Goal: Transaction & Acquisition: Download file/media

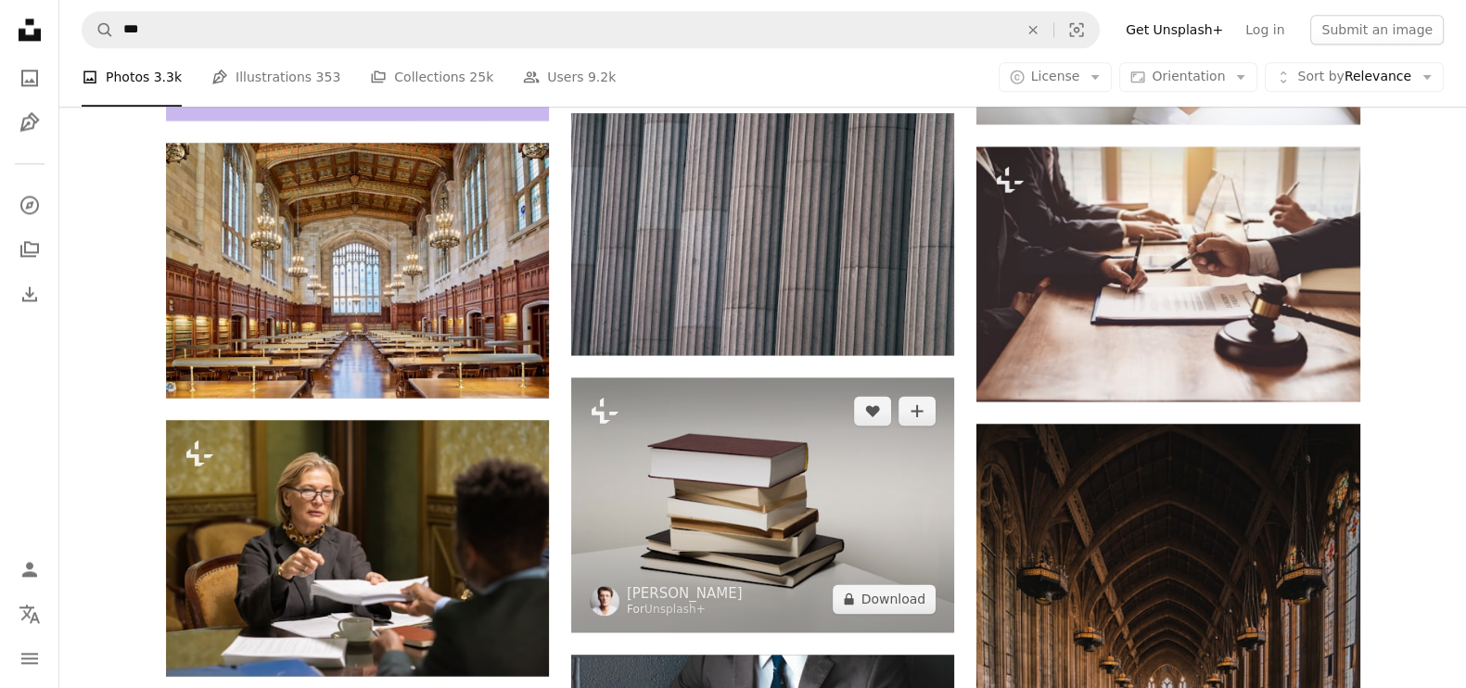
scroll to position [20749, 0]
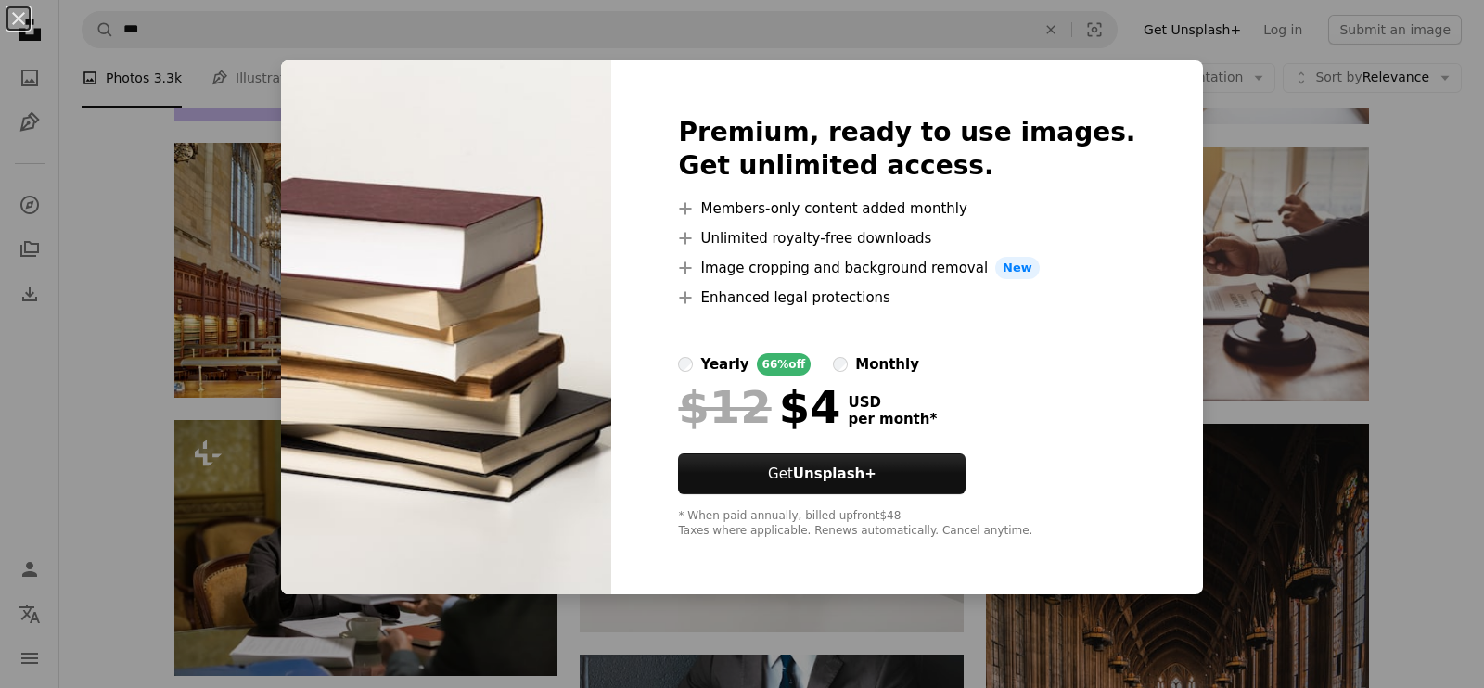
click at [1201, 152] on div "An X shape Premium, ready to use images. Get unlimited access. A plus sign Memb…" at bounding box center [742, 344] width 1484 height 688
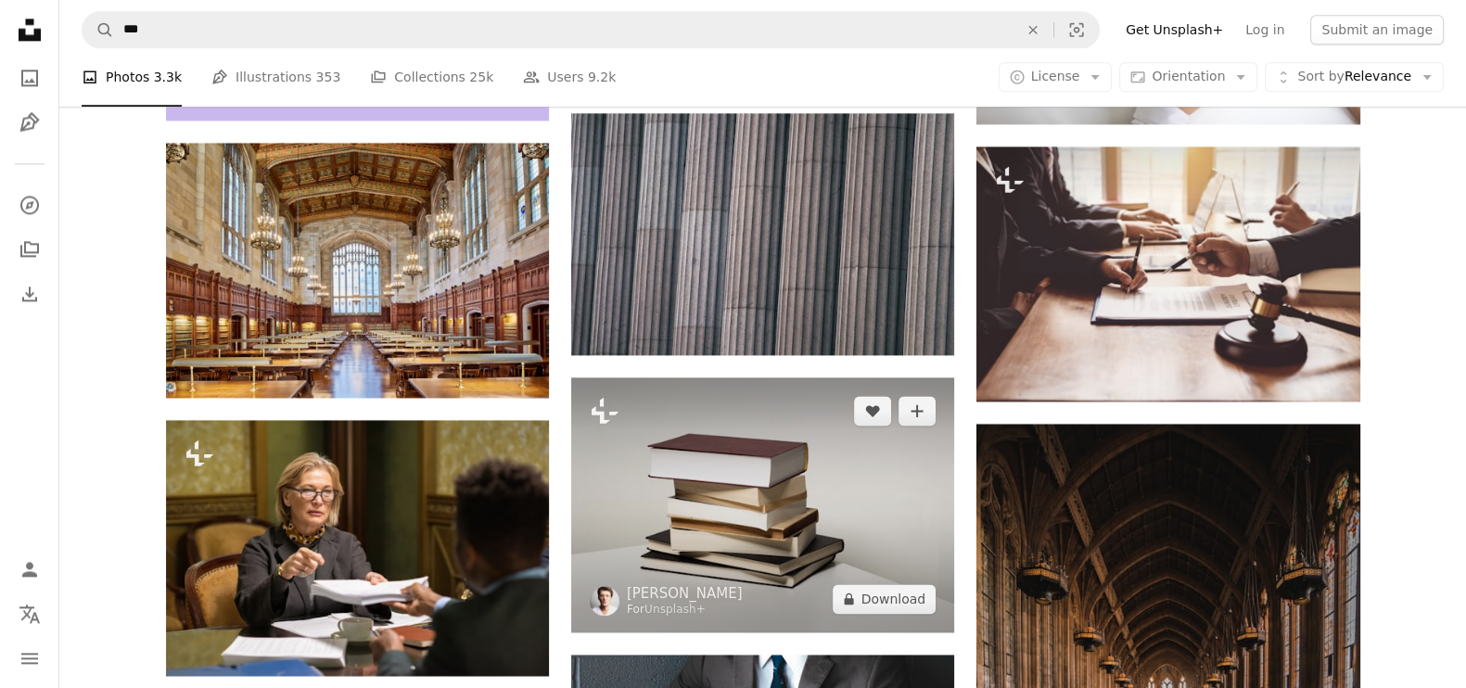
click at [909, 540] on img at bounding box center [762, 504] width 383 height 255
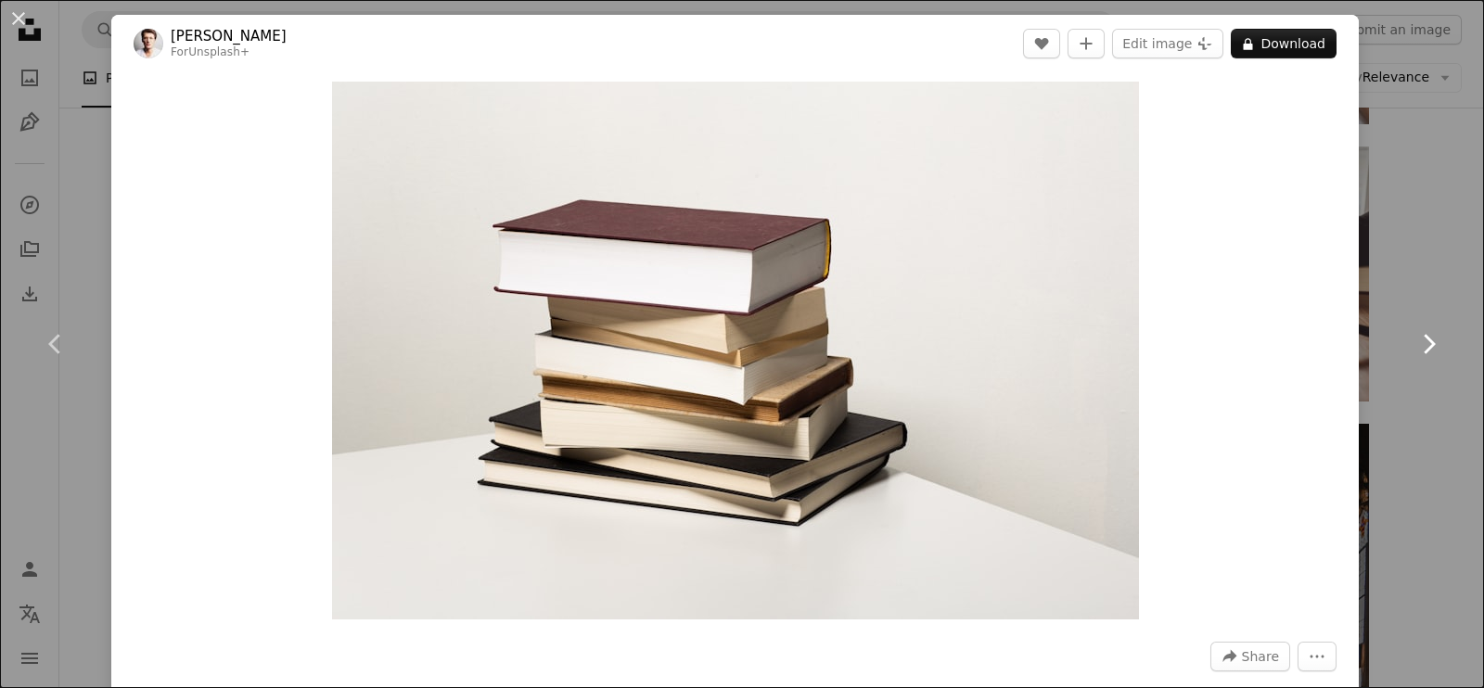
click at [1393, 382] on link "Chevron right" at bounding box center [1427, 344] width 111 height 178
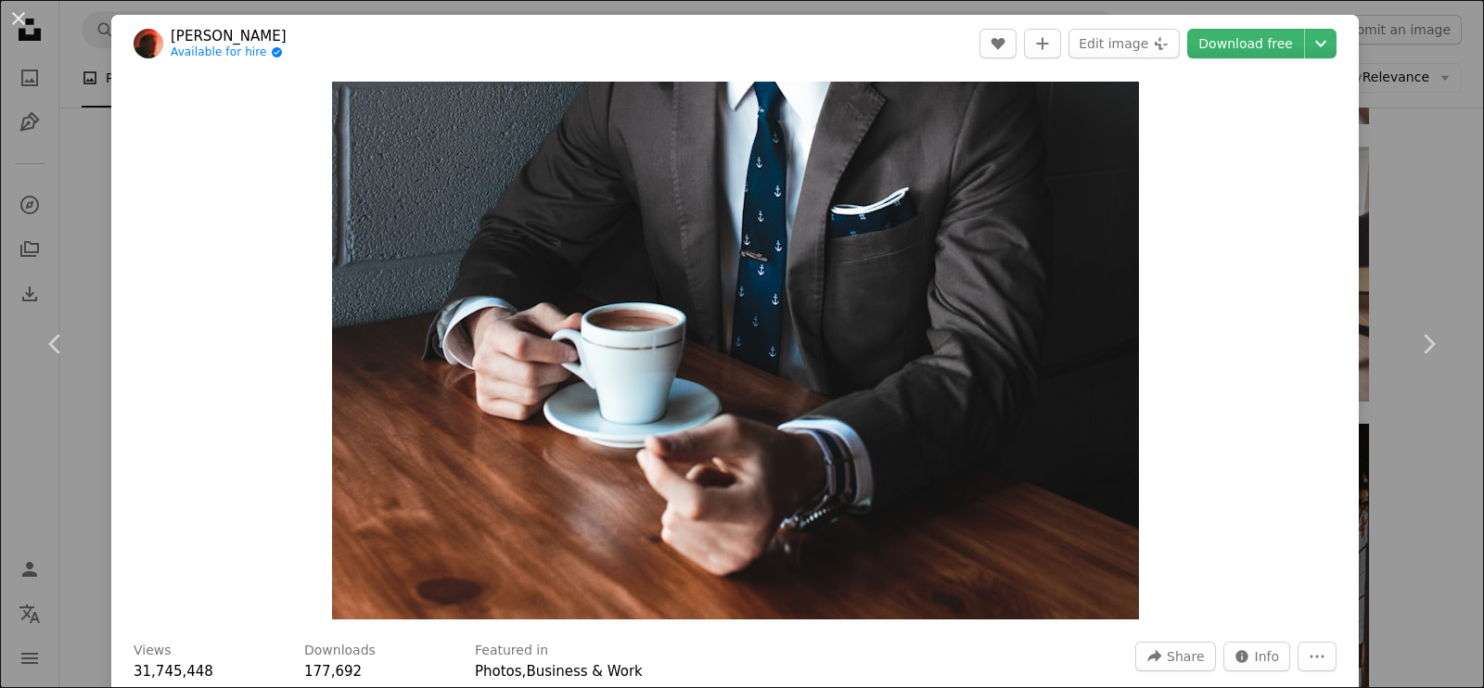
click at [1360, 192] on div "An X shape Chevron left Chevron right [PERSON_NAME] Available for hire A checkm…" at bounding box center [742, 344] width 1484 height 688
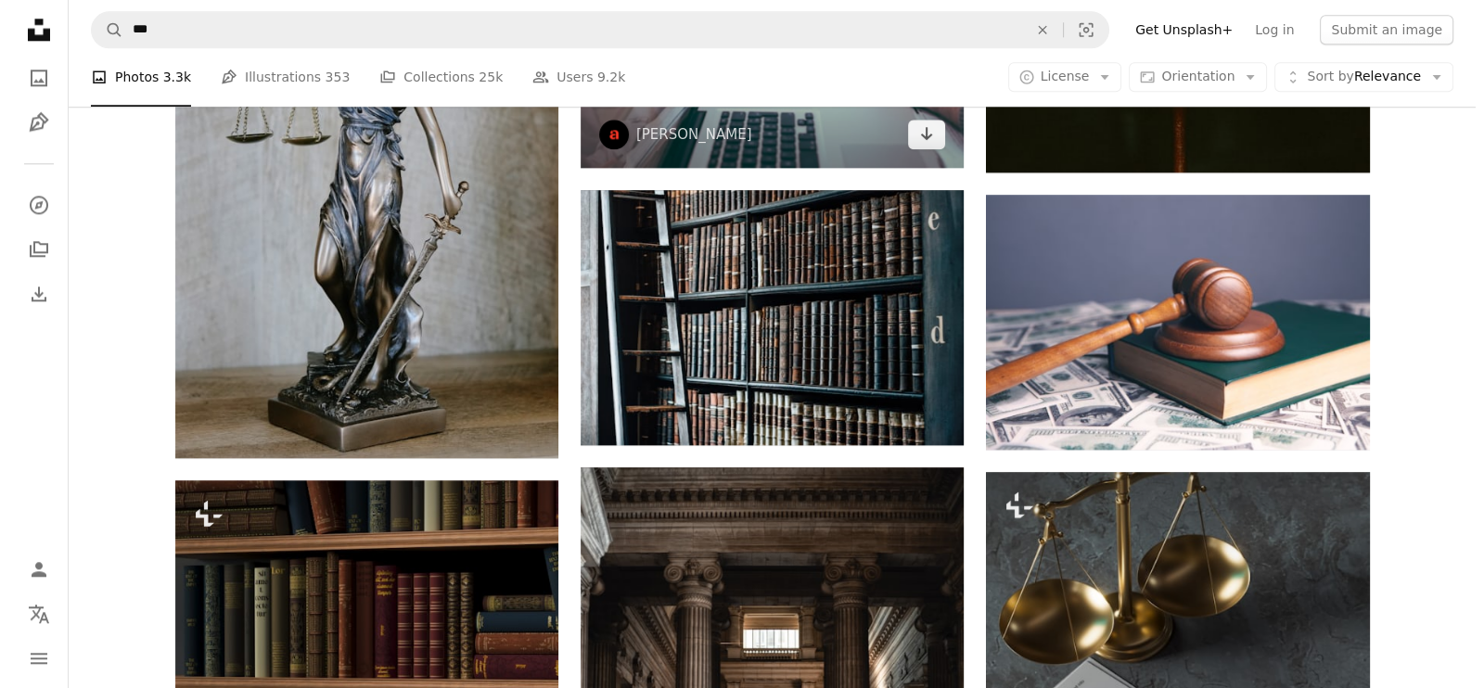
scroll to position [2783, 0]
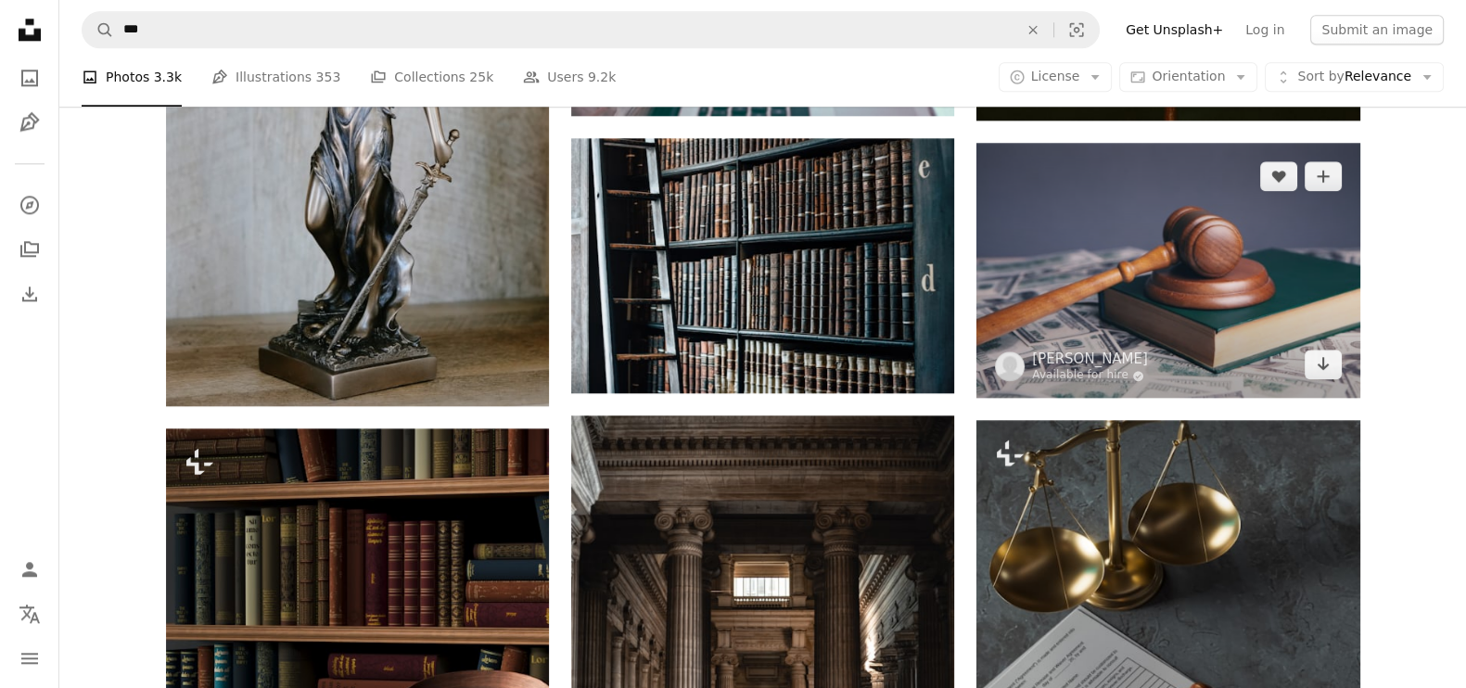
click at [1266, 258] on img at bounding box center [1167, 270] width 383 height 255
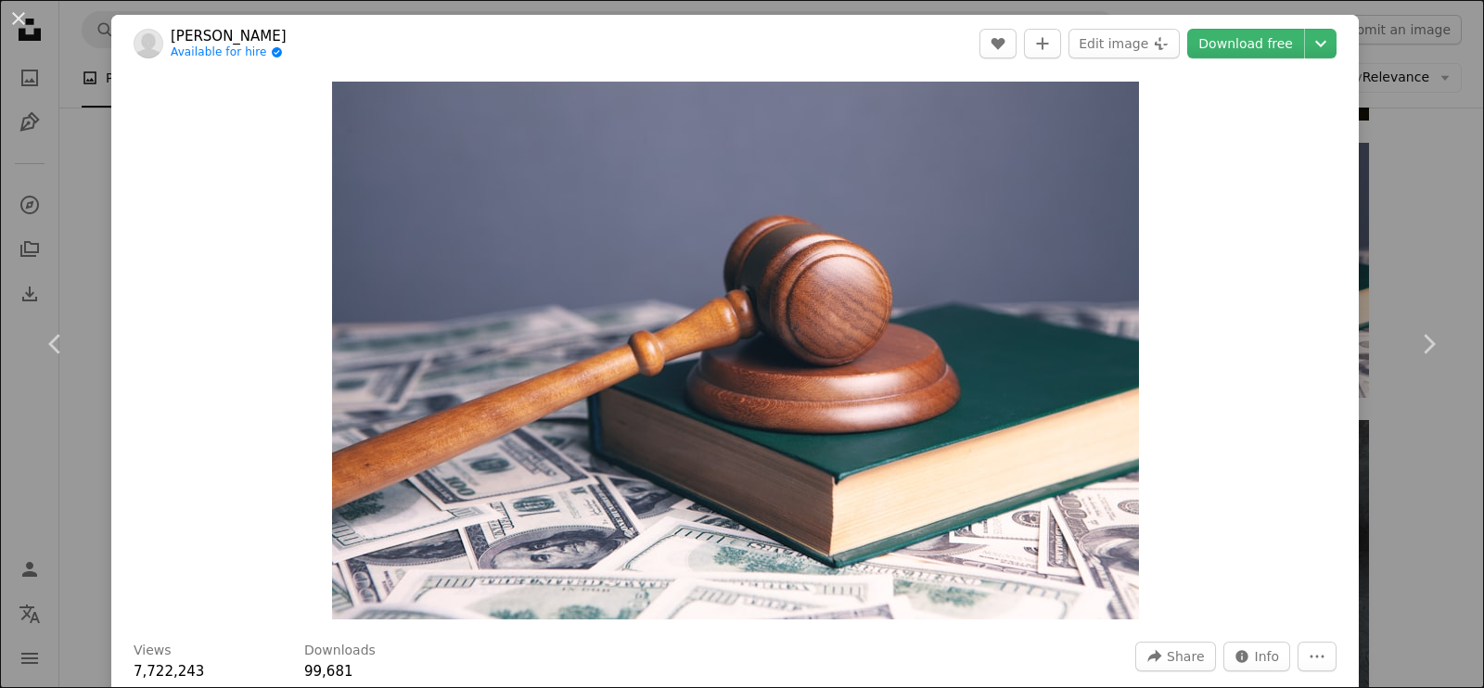
click at [1239, 59] on header "[PERSON_NAME] Available for hire A checkmark inside of a circle A heart A plus …" at bounding box center [734, 43] width 1247 height 57
click at [1242, 32] on link "Download free" at bounding box center [1245, 44] width 117 height 30
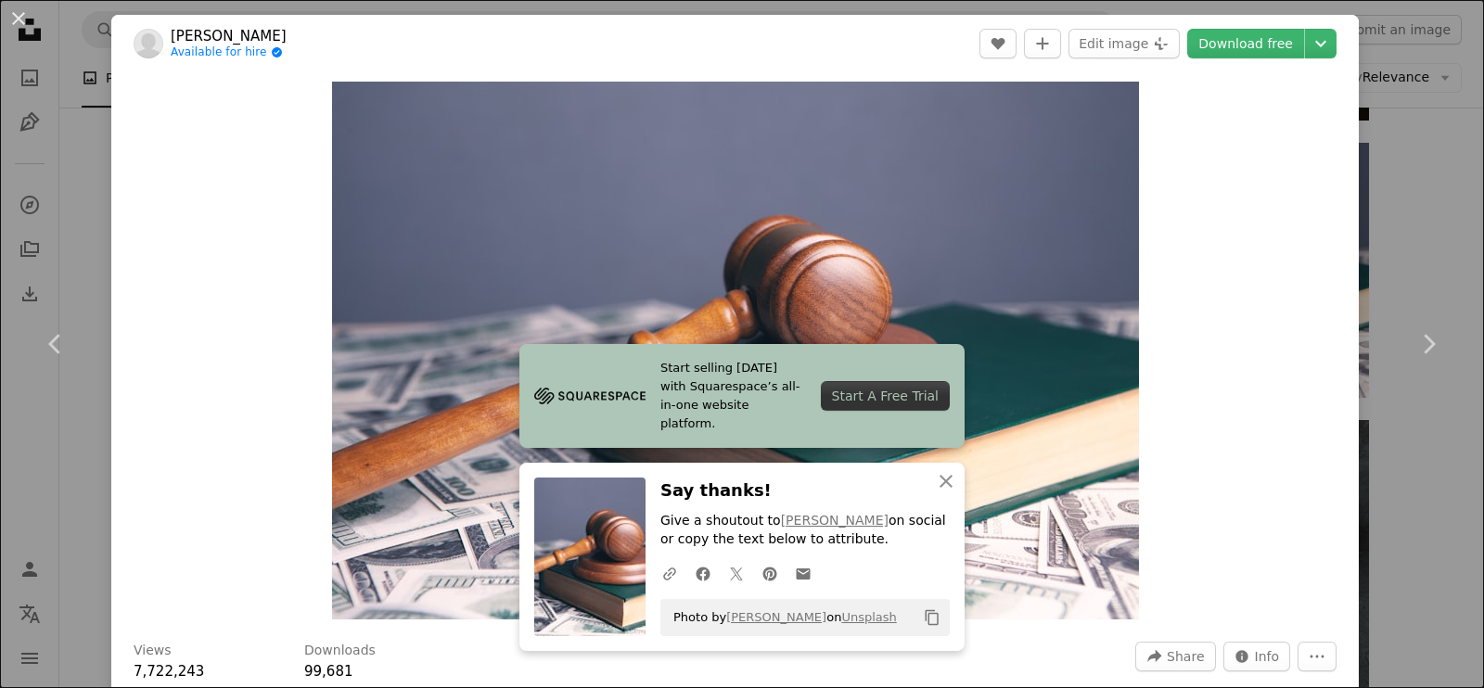
drag, startPoint x: 1380, startPoint y: 368, endPoint x: 1354, endPoint y: 365, distance: 26.1
click at [1377, 368] on link "Chevron right" at bounding box center [1427, 344] width 111 height 178
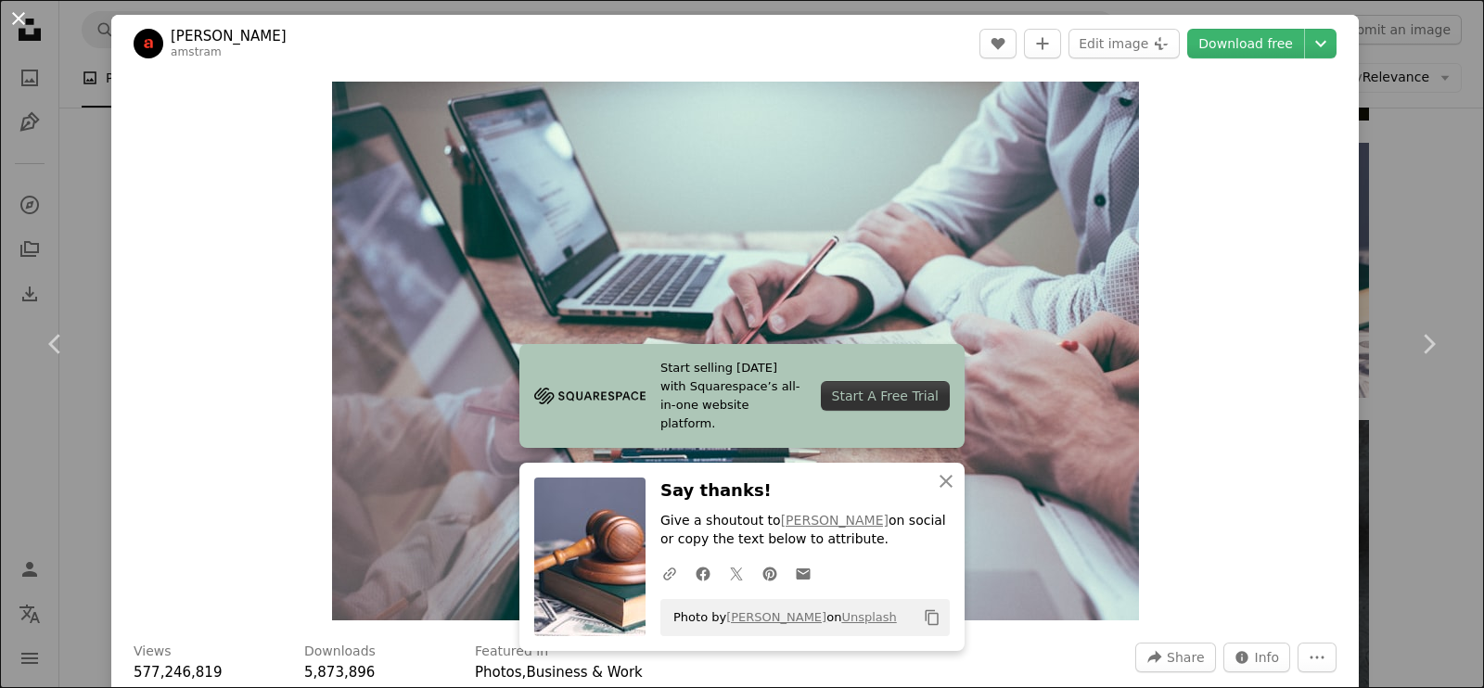
click at [17, 12] on button "An X shape" at bounding box center [18, 18] width 22 height 22
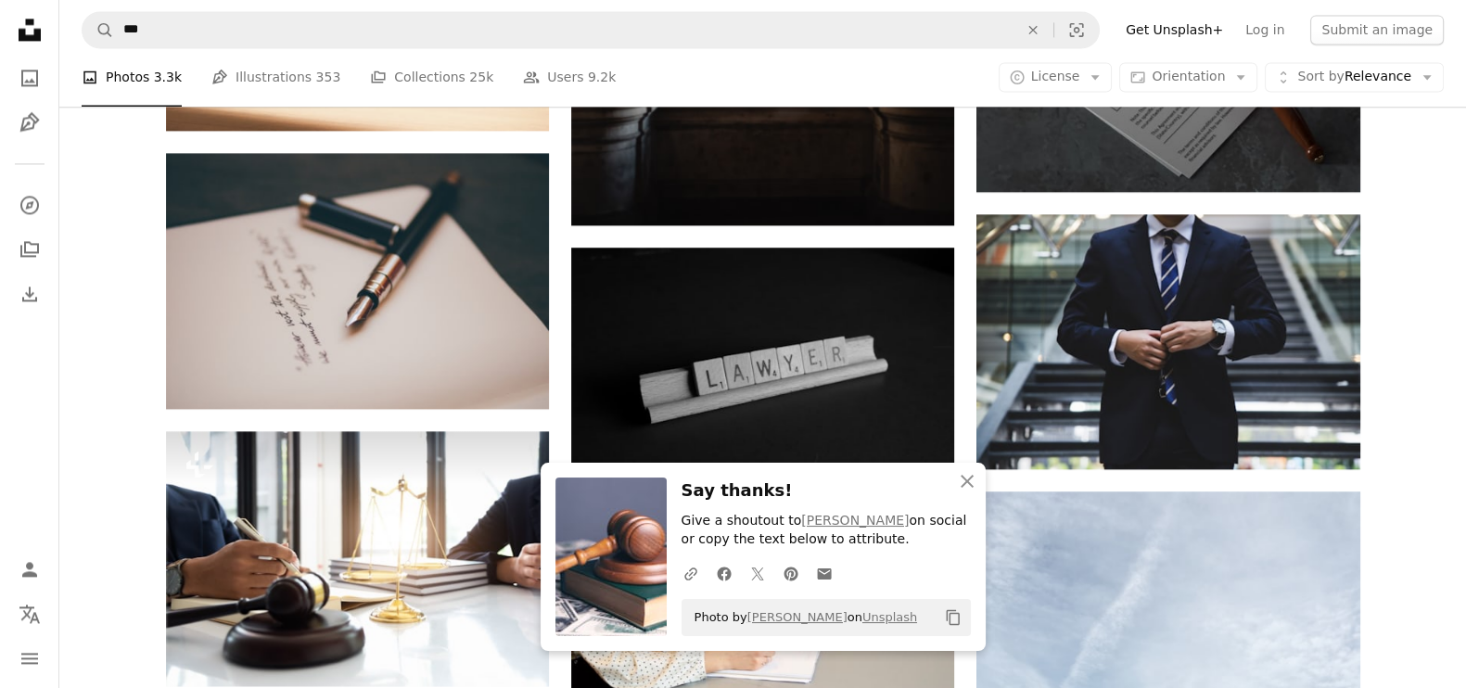
scroll to position [3594, 0]
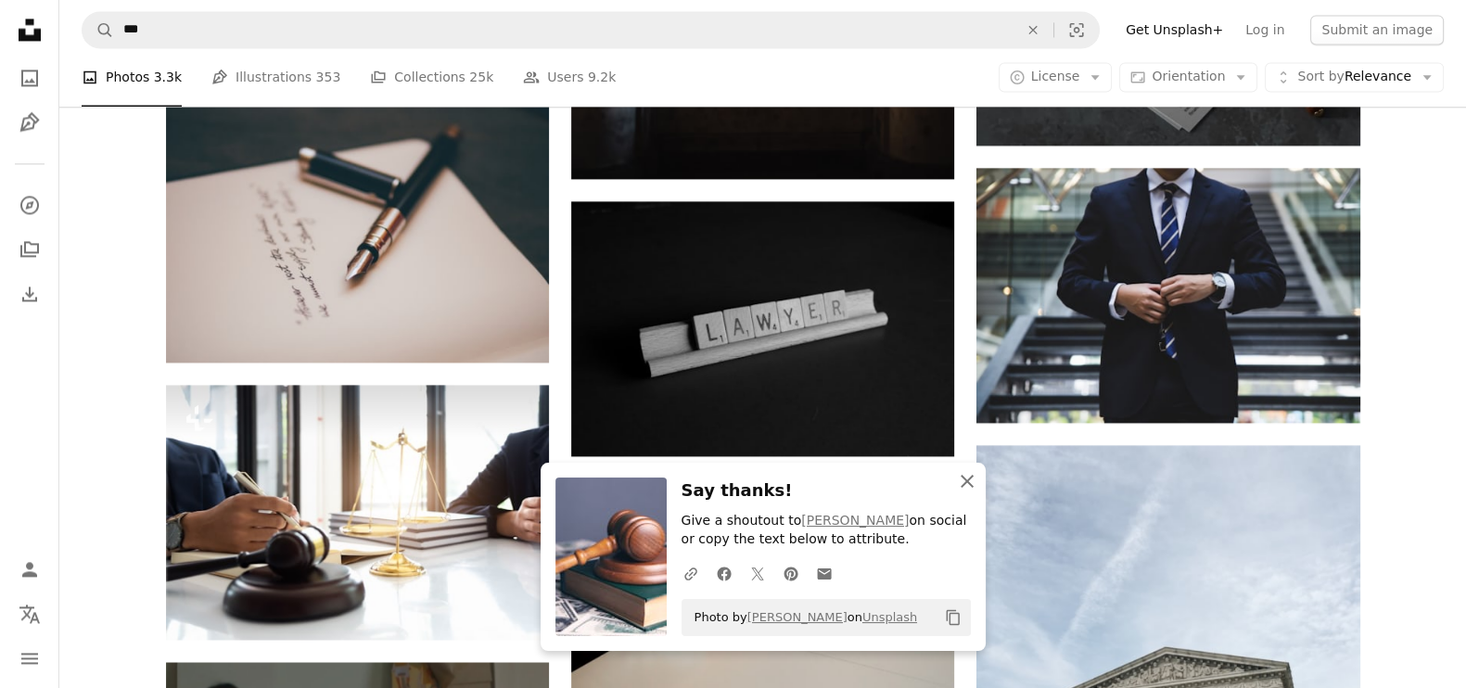
click at [967, 479] on icon "button" at bounding box center [967, 481] width 13 height 13
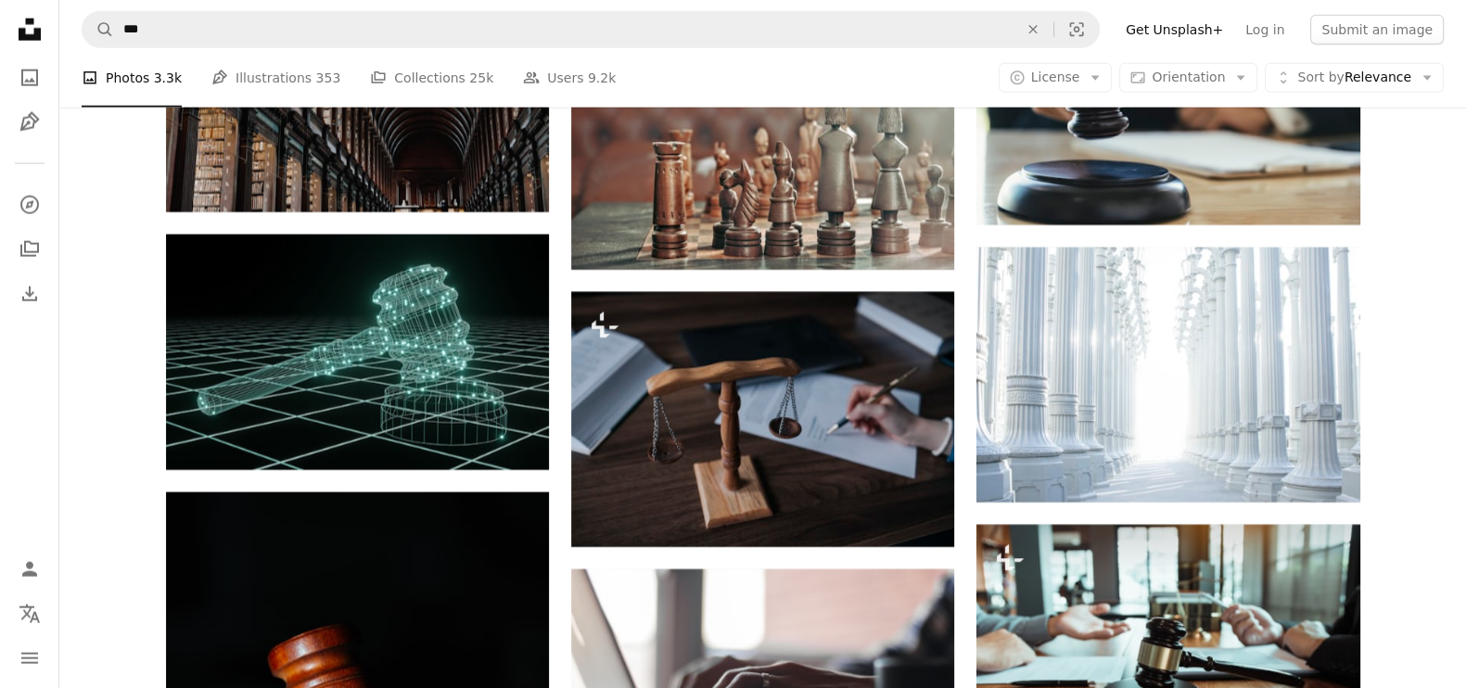
scroll to position [5681, 0]
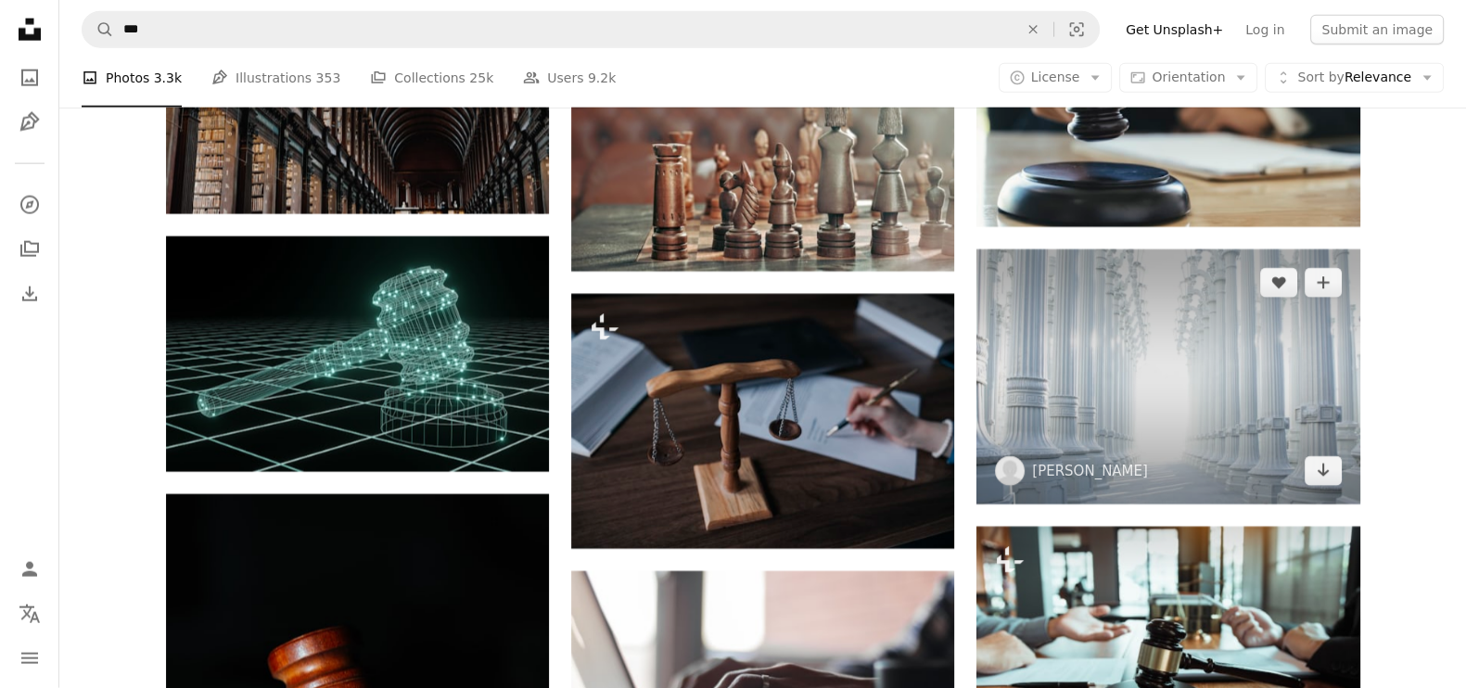
click at [1081, 440] on img at bounding box center [1167, 376] width 383 height 255
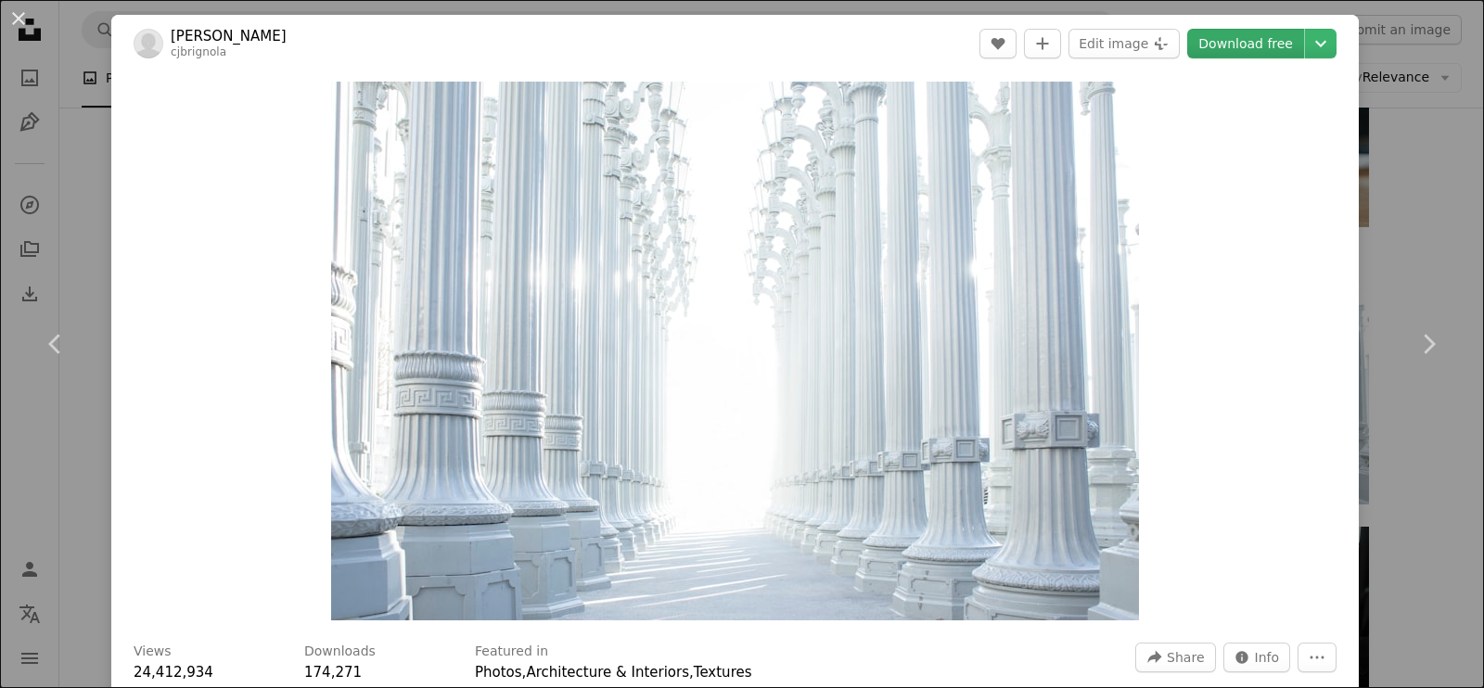
click at [1219, 43] on link "Download free" at bounding box center [1245, 44] width 117 height 30
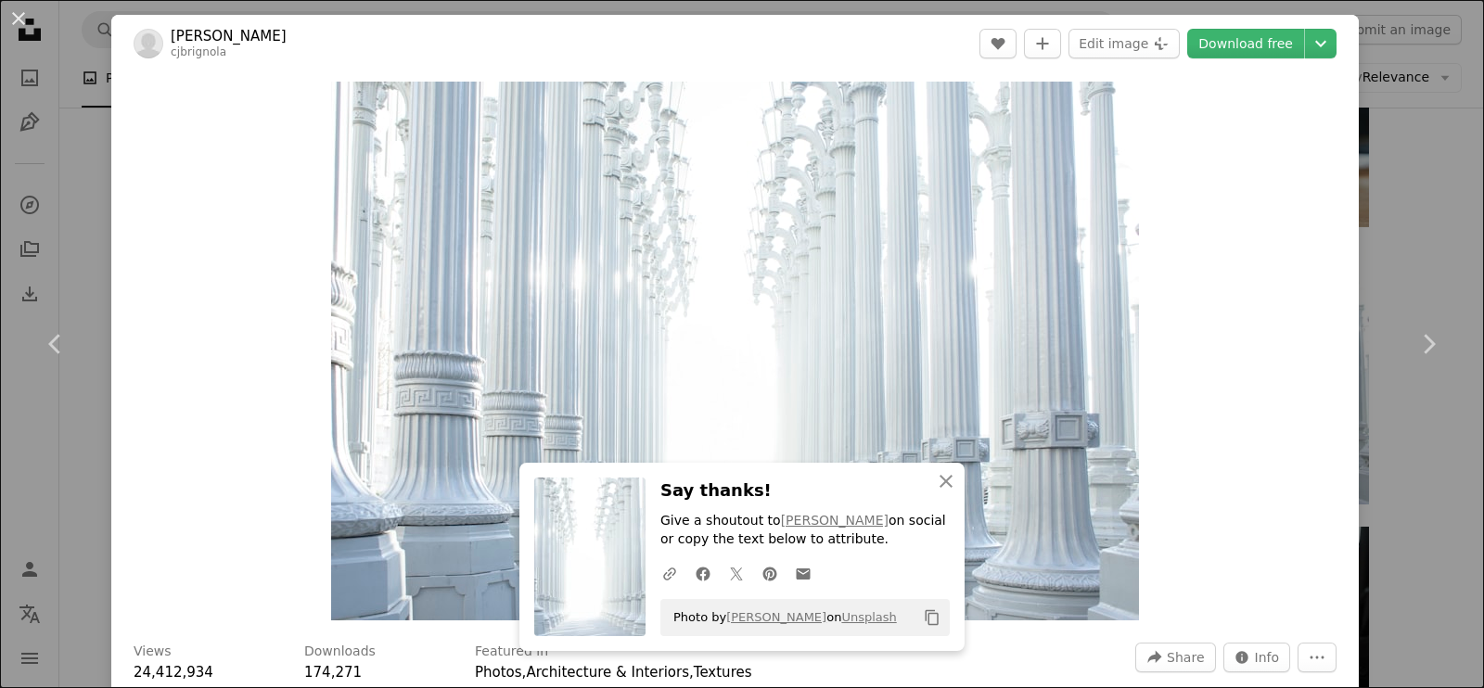
click at [1383, 473] on div "An X shape Chevron left Chevron right An X shape Close Say thanks! Give a shout…" at bounding box center [742, 344] width 1484 height 688
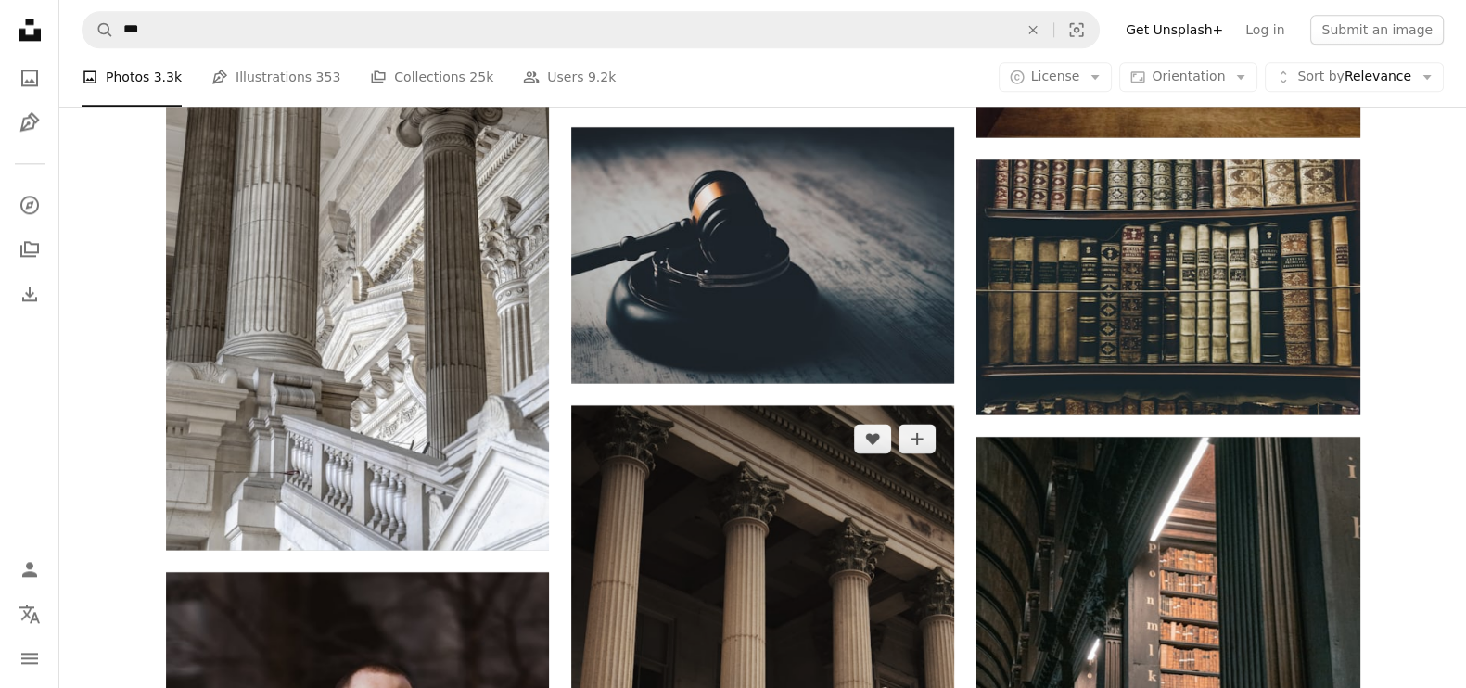
scroll to position [11708, 0]
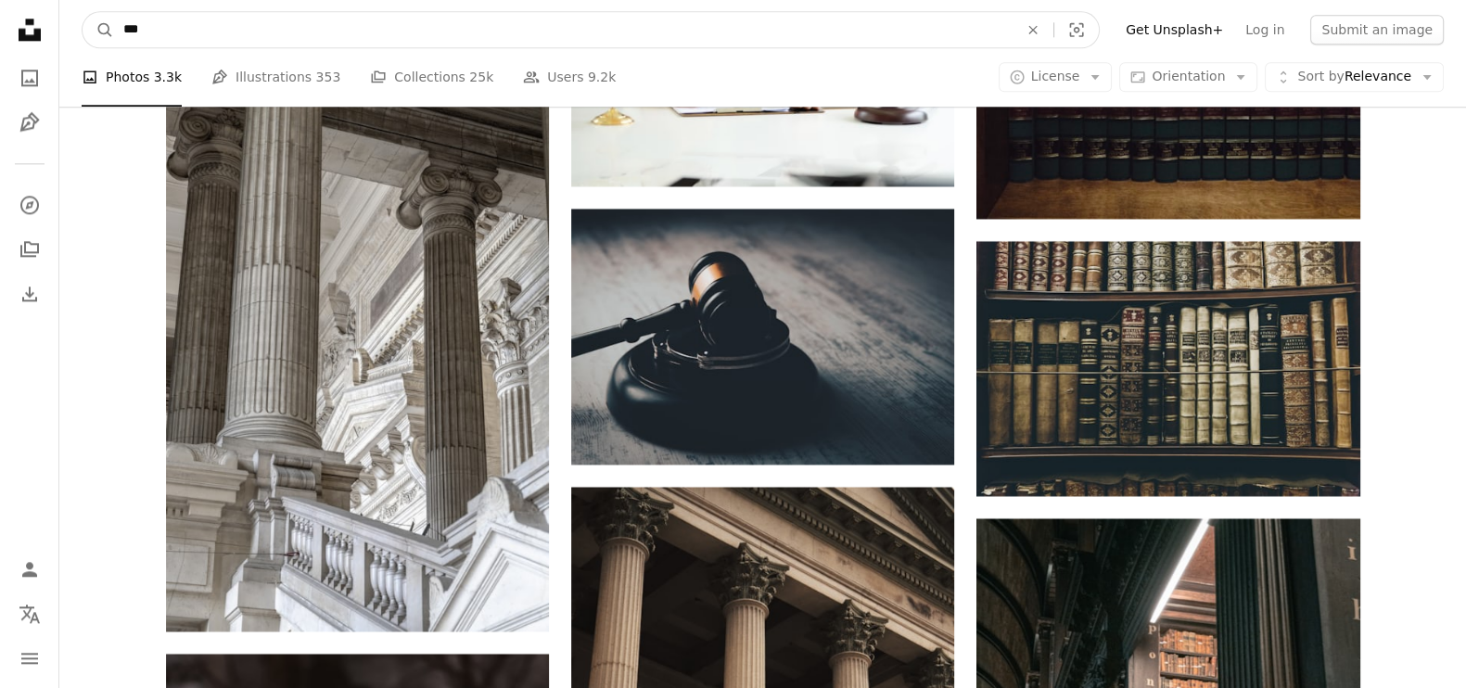
click at [204, 39] on input "***" at bounding box center [563, 29] width 899 height 35
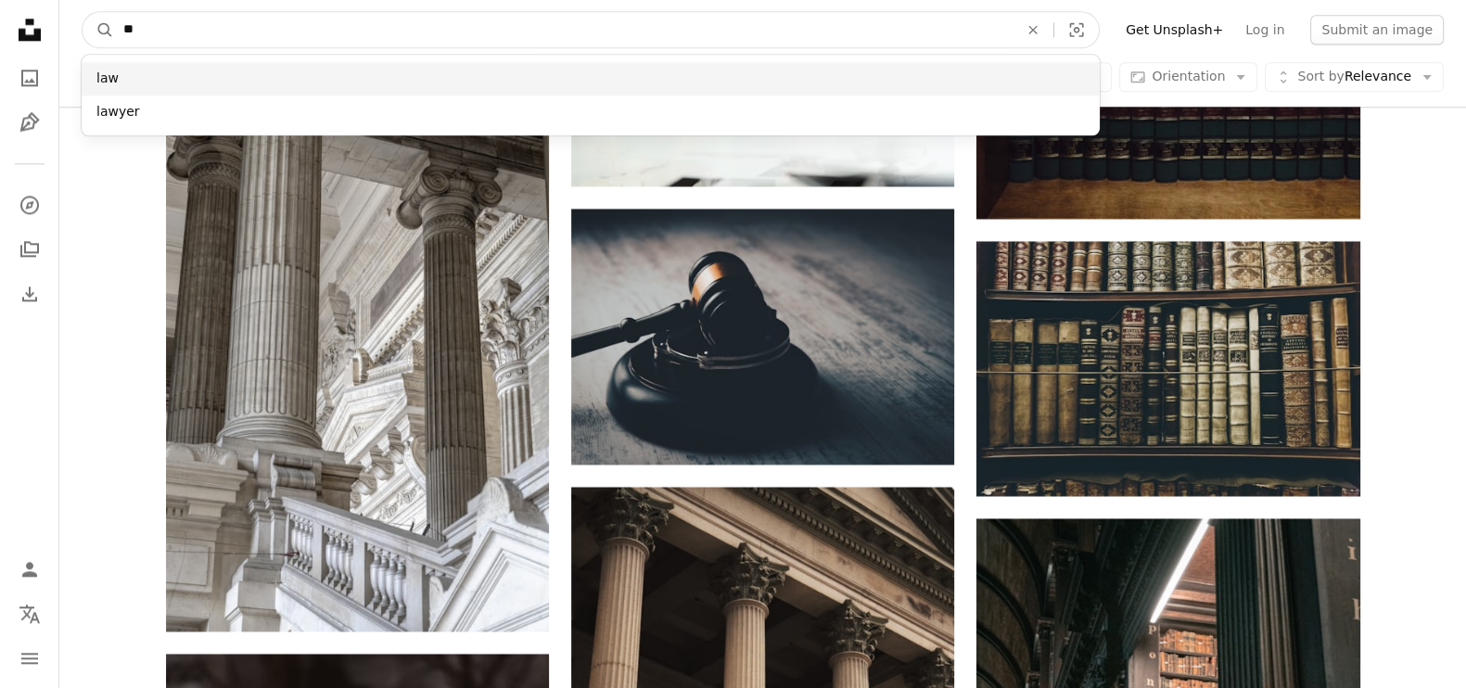
type input "*"
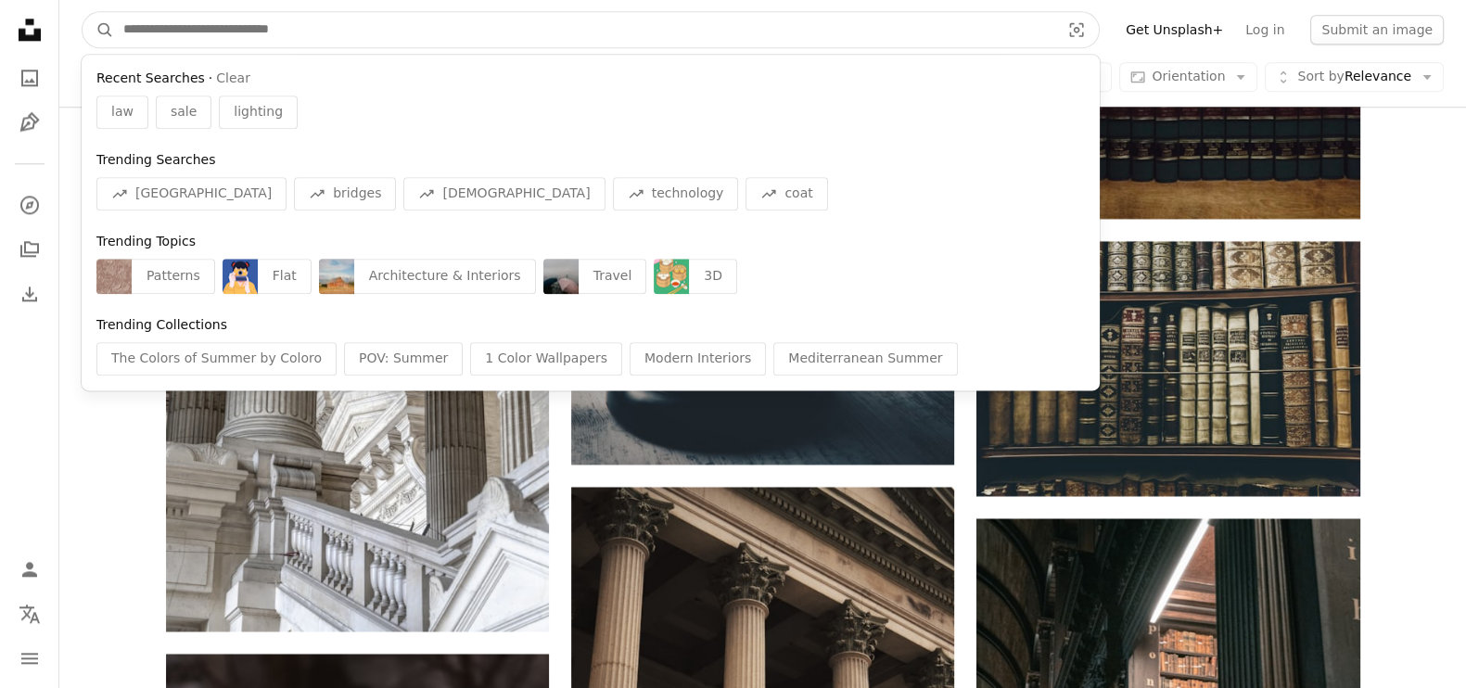
type input "*"
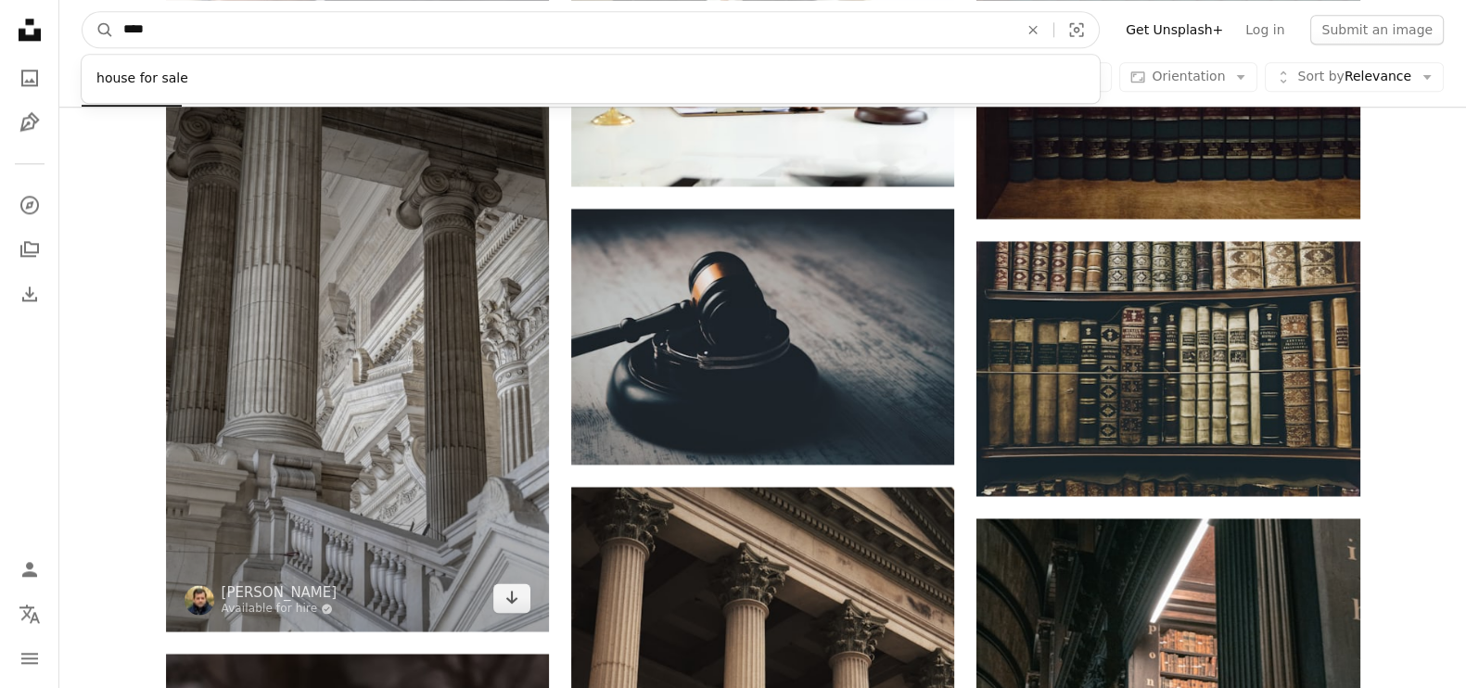
type input "****"
click at [83, 12] on button "A magnifying glass" at bounding box center [99, 29] width 32 height 35
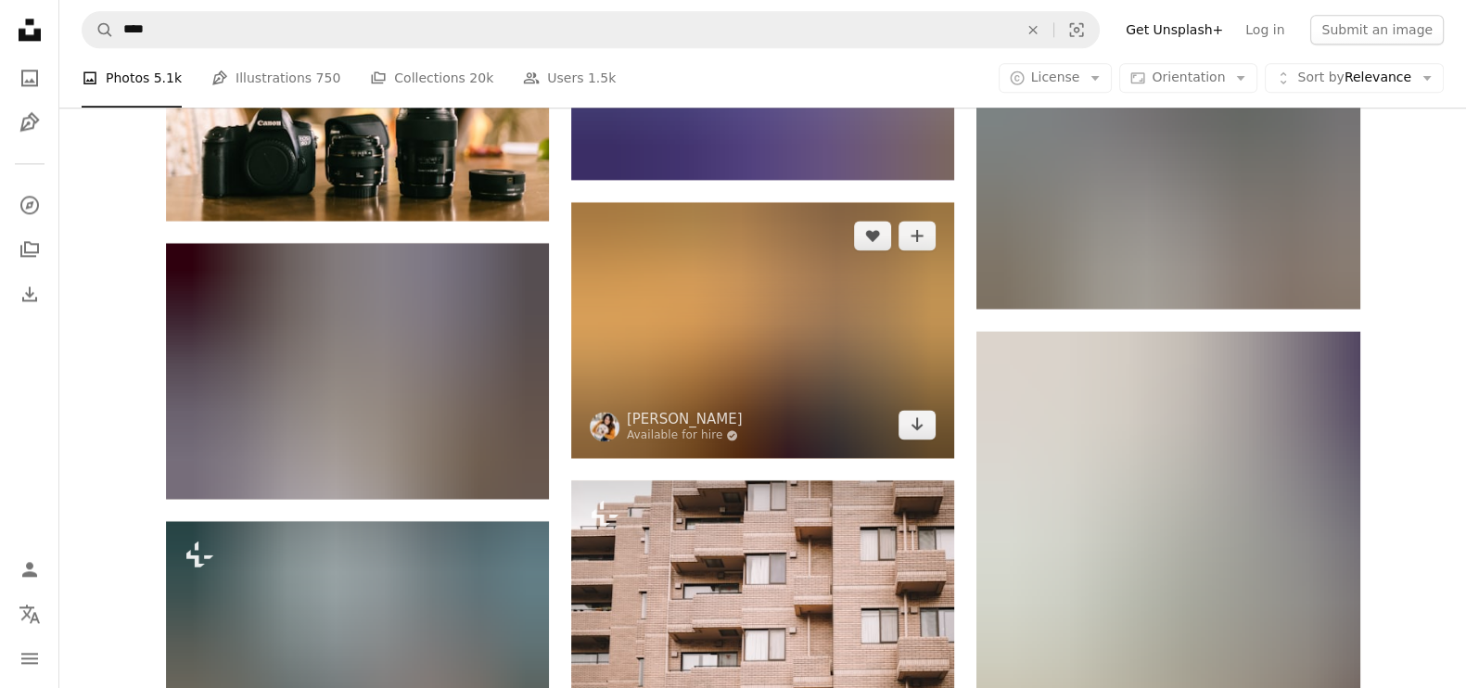
scroll to position [48915, 0]
